Goal: Navigation & Orientation: Understand site structure

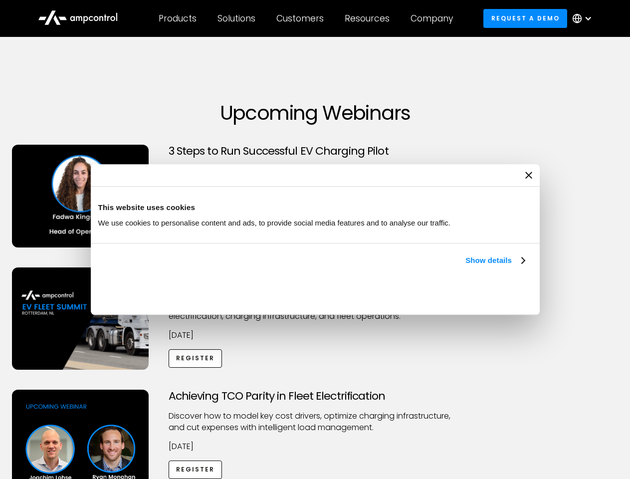
click at [466, 266] on link "Show details" at bounding box center [495, 260] width 59 height 12
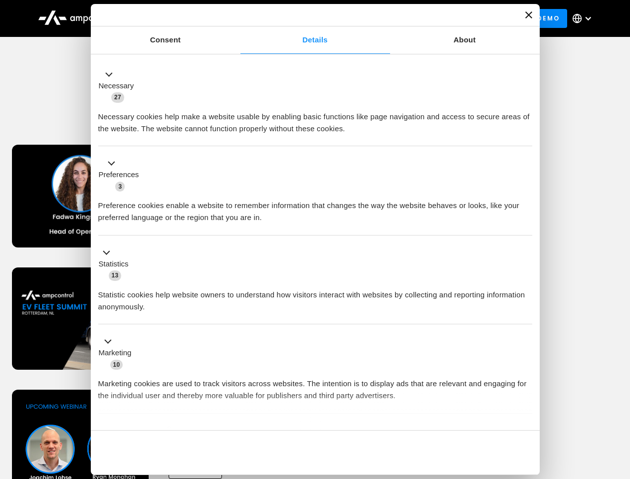
click at [526, 438] on button "Okay" at bounding box center [460, 452] width 143 height 29
click at [619, 402] on div "Achieving TCO Parity in Fleet Electrification Discover how to model key cost dr…" at bounding box center [315, 468] width 627 height 157
click at [307, 18] on div "Customers" at bounding box center [299, 18] width 47 height 11
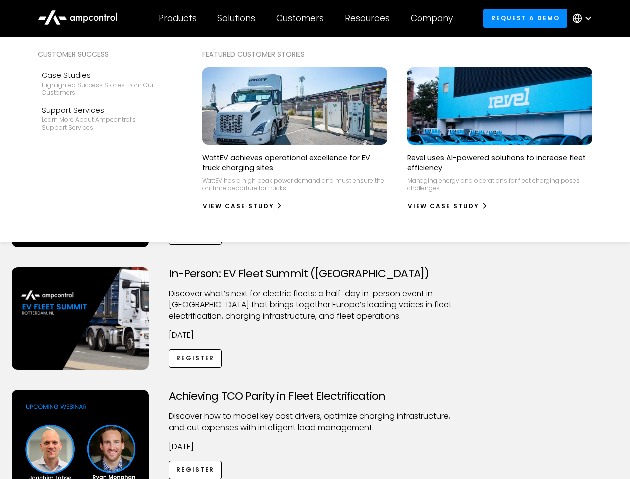
click at [177, 18] on div "Products" at bounding box center [178, 18] width 38 height 11
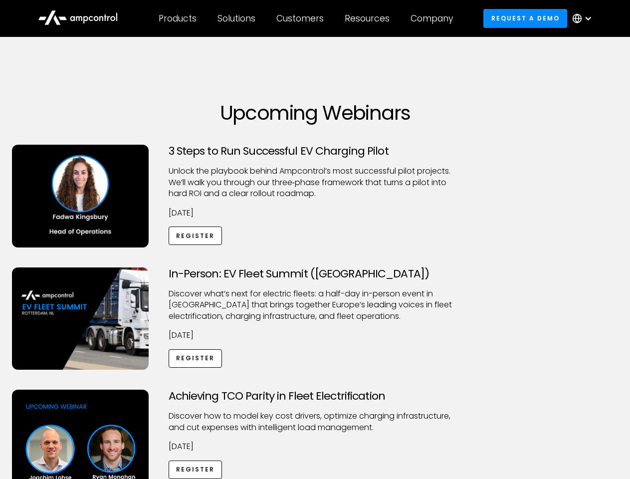
click at [237, 18] on div "Solutions" at bounding box center [237, 18] width 38 height 11
click at [302, 18] on div "Customers" at bounding box center [299, 18] width 47 height 11
click at [369, 18] on div "Resources" at bounding box center [367, 18] width 45 height 11
click at [435, 18] on div "Company" at bounding box center [432, 18] width 42 height 11
click at [585, 18] on div at bounding box center [588, 18] width 8 height 8
